Goal: Information Seeking & Learning: Learn about a topic

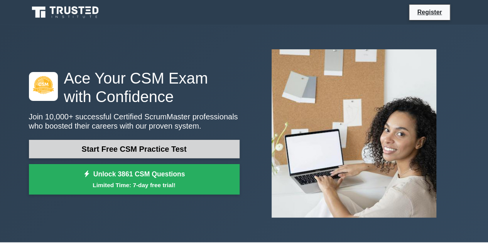
click at [205, 140] on link "Start Free CSM Practice Test" at bounding box center [134, 149] width 211 height 19
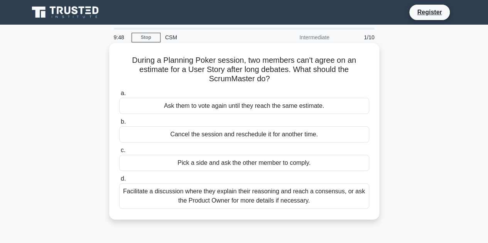
click at [320, 200] on div "Facilitate a discussion where they explain their reasoning and reach a consensu…" at bounding box center [244, 196] width 250 height 25
click at [119, 182] on input "d. Facilitate a discussion where they explain their reasoning and reach a conse…" at bounding box center [119, 179] width 0 height 5
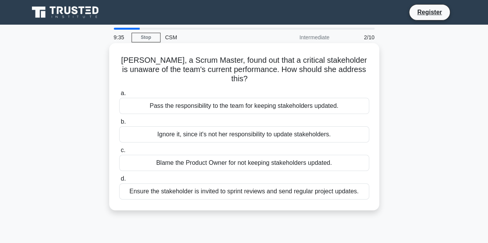
click at [299, 184] on div "Ensure the stakeholder is invited to sprint reviews and send regular project up…" at bounding box center [244, 192] width 250 height 16
click at [119, 182] on input "d. Ensure the stakeholder is invited to sprint reviews and send regular project…" at bounding box center [119, 179] width 0 height 5
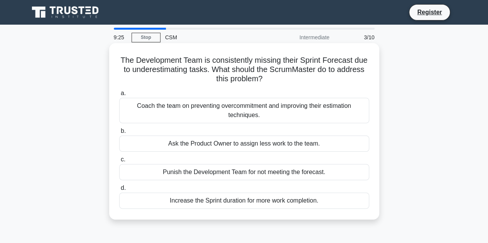
click at [302, 115] on div "Coach the team on preventing overcommitment and improving their estimation tech…" at bounding box center [244, 110] width 250 height 25
click at [119, 96] on input "a. Coach the team on preventing overcommitment and improving their estimation t…" at bounding box center [119, 93] width 0 height 5
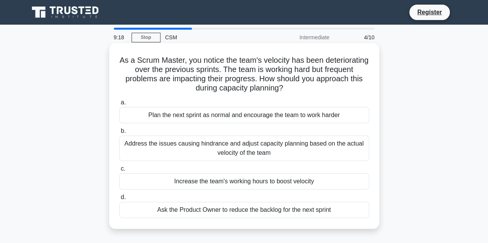
click at [303, 154] on div "Address the issues causing hindrance and adjust capacity planning based on the …" at bounding box center [244, 148] width 250 height 25
click at [119, 134] on input "b. Address the issues causing hindrance and adjust capacity planning based on t…" at bounding box center [119, 131] width 0 height 5
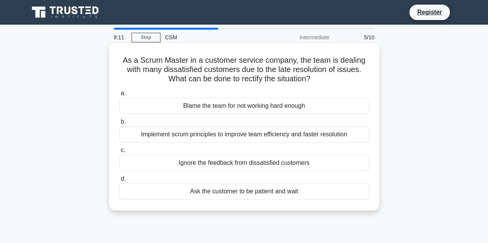
click at [305, 133] on div "Implement scrum principles to improve team efficiency and faster resolution" at bounding box center [244, 135] width 250 height 16
click at [119, 125] on input "b. Implement scrum principles to improve team efficiency and faster resolution" at bounding box center [119, 122] width 0 height 5
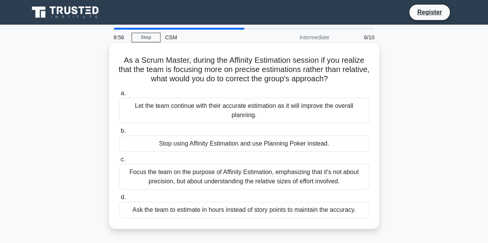
click at [346, 174] on div "Focus the team on the purpose of Affinity Estimation, emphasizing that it's not…" at bounding box center [244, 176] width 250 height 25
click at [119, 162] on input "c. Focus the team on the purpose of Affinity Estimation, emphasizing that it's …" at bounding box center [119, 159] width 0 height 5
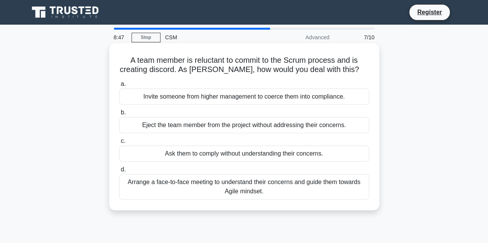
click at [282, 193] on div "Arrange a face-to-face meeting to understand their concerns and guide them towa…" at bounding box center [244, 186] width 250 height 25
click at [119, 172] on input "d. Arrange a face-to-face meeting to understand their concerns and guide them t…" at bounding box center [119, 169] width 0 height 5
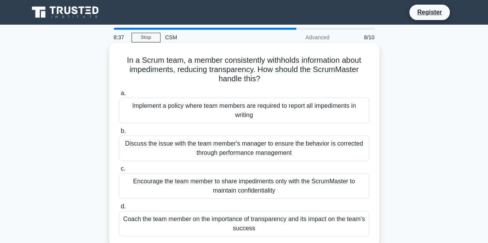
scroll to position [39, 0]
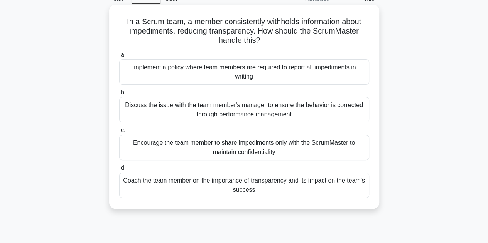
click at [298, 188] on div "Coach the team member on the importance of transparency and its impact on the t…" at bounding box center [244, 185] width 250 height 25
click at [119, 171] on input "d. Coach the team member on the importance of transparency and its impact on th…" at bounding box center [119, 168] width 0 height 5
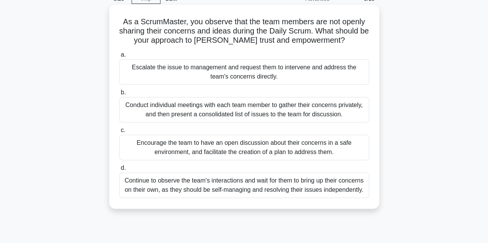
click at [284, 146] on div "Encourage the team to have an open discussion about their concerns in a safe en…" at bounding box center [244, 147] width 250 height 25
click at [119, 133] on input "c. Encourage the team to have an open discussion about their concerns in a safe…" at bounding box center [119, 130] width 0 height 5
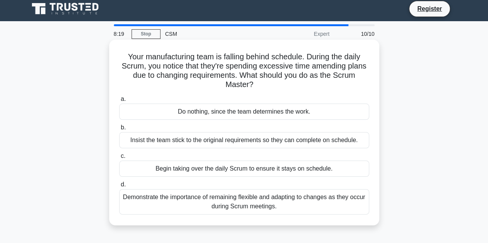
scroll to position [0, 0]
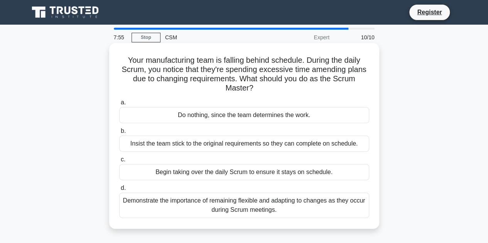
click at [325, 210] on div "Demonstrate the importance of remaining flexible and adapting to changes as the…" at bounding box center [244, 205] width 250 height 25
click at [119, 191] on input "d. Demonstrate the importance of remaining flexible and adapting to changes as …" at bounding box center [119, 188] width 0 height 5
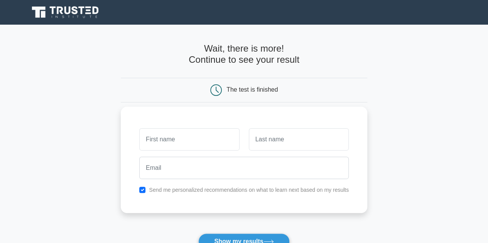
click at [275, 183] on div "Send me personalized recommendations on what to learn next based on my results" at bounding box center [244, 160] width 247 height 107
click at [279, 185] on div "Send me personalized recommendations on what to learn next based on my results" at bounding box center [244, 160] width 247 height 107
click at [279, 186] on div "Send me personalized recommendations on what to learn next based on my results" at bounding box center [244, 190] width 219 height 9
click at [279, 187] on label "Send me personalized recommendations on what to learn next based on my results" at bounding box center [249, 190] width 200 height 6
click at [277, 187] on label "Send me personalized recommendations on what to learn next based on my results" at bounding box center [249, 190] width 200 height 6
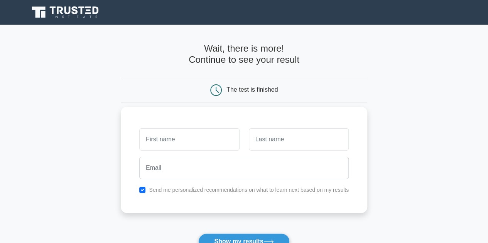
click at [277, 188] on label "Send me personalized recommendations on what to learn next based on my results" at bounding box center [249, 190] width 200 height 6
click at [145, 187] on div "Send me personalized recommendations on what to learn next based on my results" at bounding box center [244, 190] width 219 height 9
click at [142, 187] on input "checkbox" at bounding box center [142, 190] width 6 height 6
checkbox input "false"
click at [165, 154] on div at bounding box center [244, 168] width 219 height 29
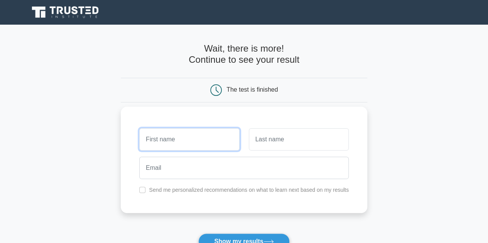
click at [170, 142] on input "text" at bounding box center [189, 139] width 100 height 22
type input "[PERSON_NAME]"
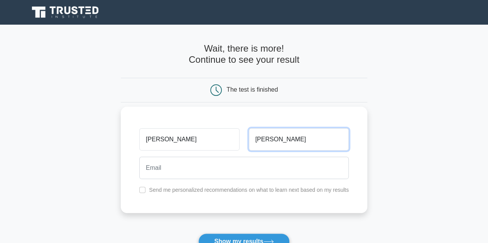
type input "Kumar"
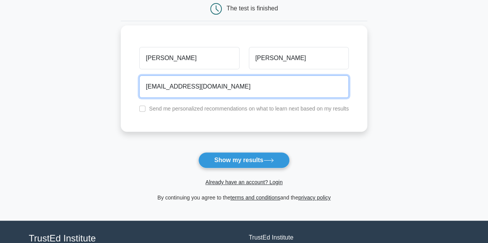
scroll to position [116, 0]
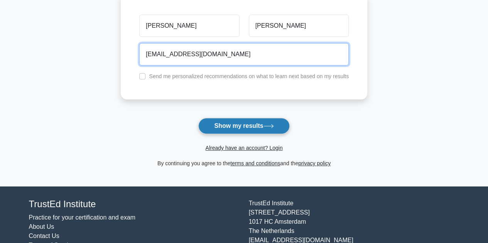
type input "JacksonKumar12@gmail.com"
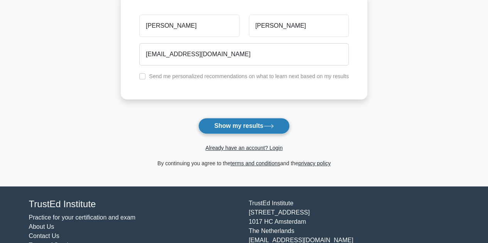
click at [243, 124] on button "Show my results" at bounding box center [243, 126] width 91 height 16
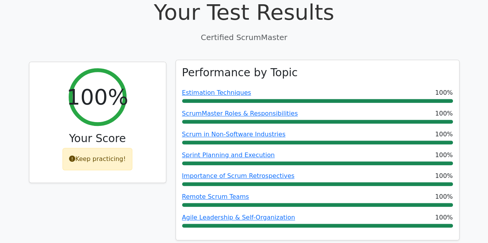
scroll to position [270, 0]
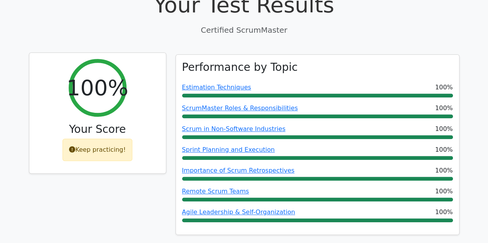
click at [97, 139] on div "Keep practicing!" at bounding box center [98, 150] width 70 height 22
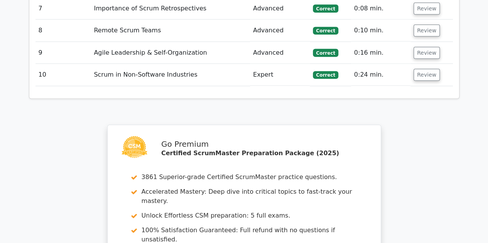
scroll to position [1294, 0]
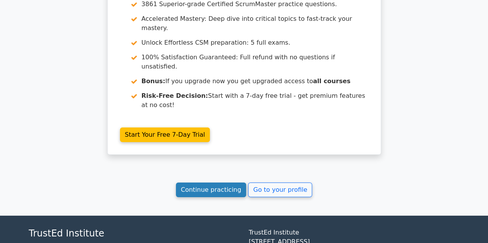
click at [232, 183] on link "Continue practicing" at bounding box center [211, 190] width 71 height 15
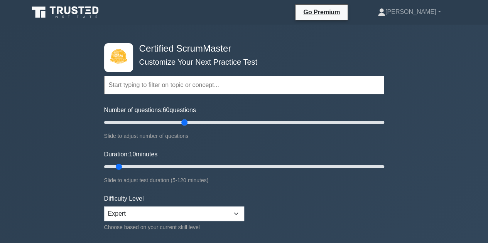
drag, startPoint x: 115, startPoint y: 120, endPoint x: 186, endPoint y: 125, distance: 71.6
type input "60"
click at [186, 125] on input "Number of questions: 60 questions" at bounding box center [244, 122] width 280 height 9
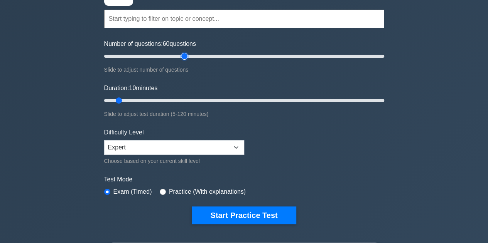
scroll to position [77, 0]
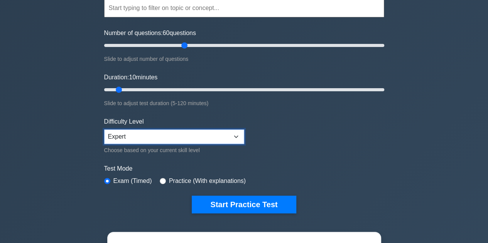
click at [164, 136] on select "Beginner Intermediate Expert" at bounding box center [174, 137] width 140 height 15
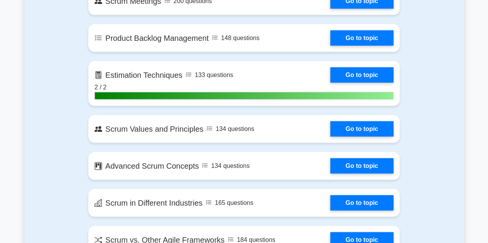
scroll to position [849, 0]
